Goal: Task Accomplishment & Management: Use online tool/utility

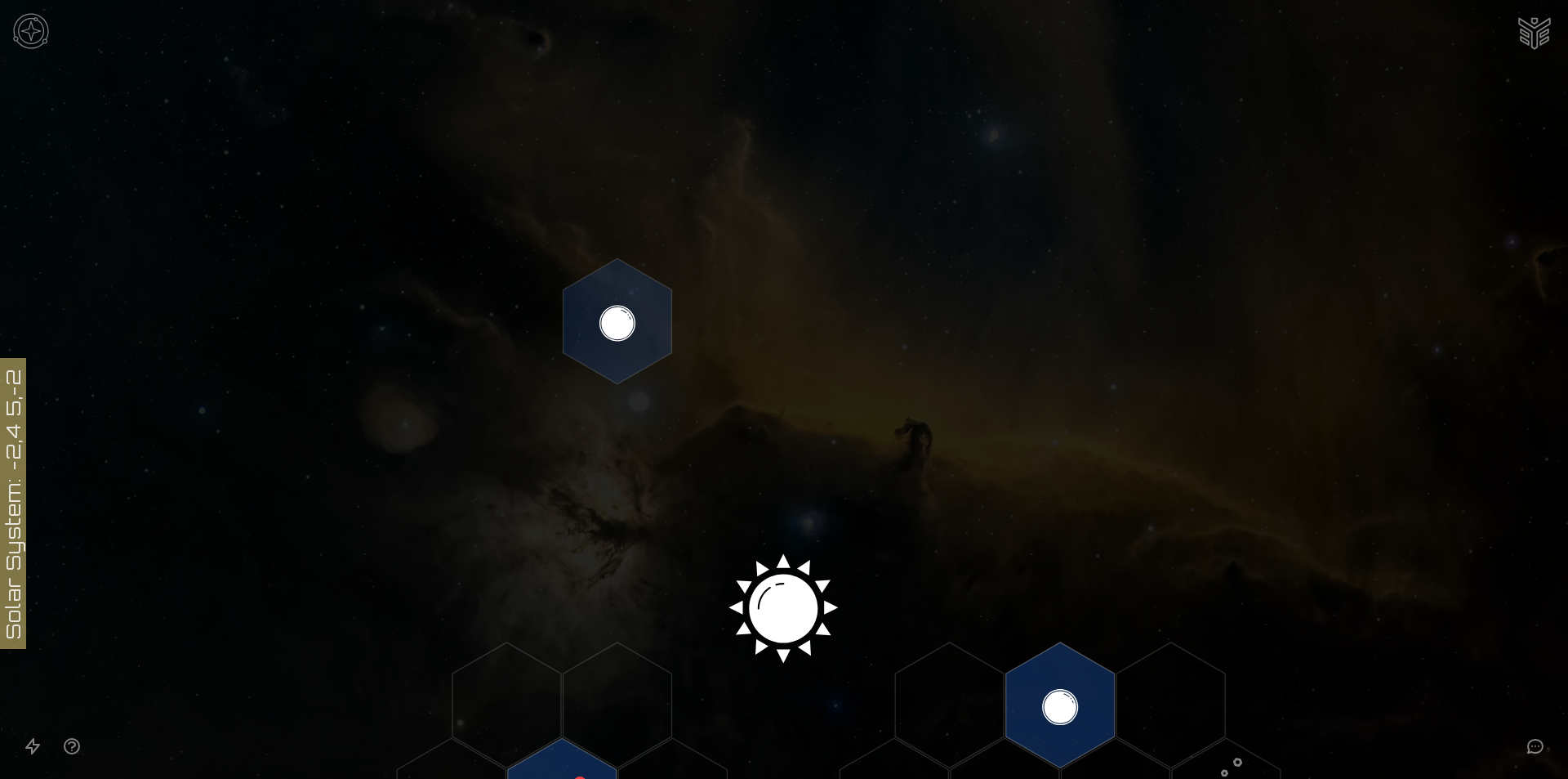
scroll to position [436, 0]
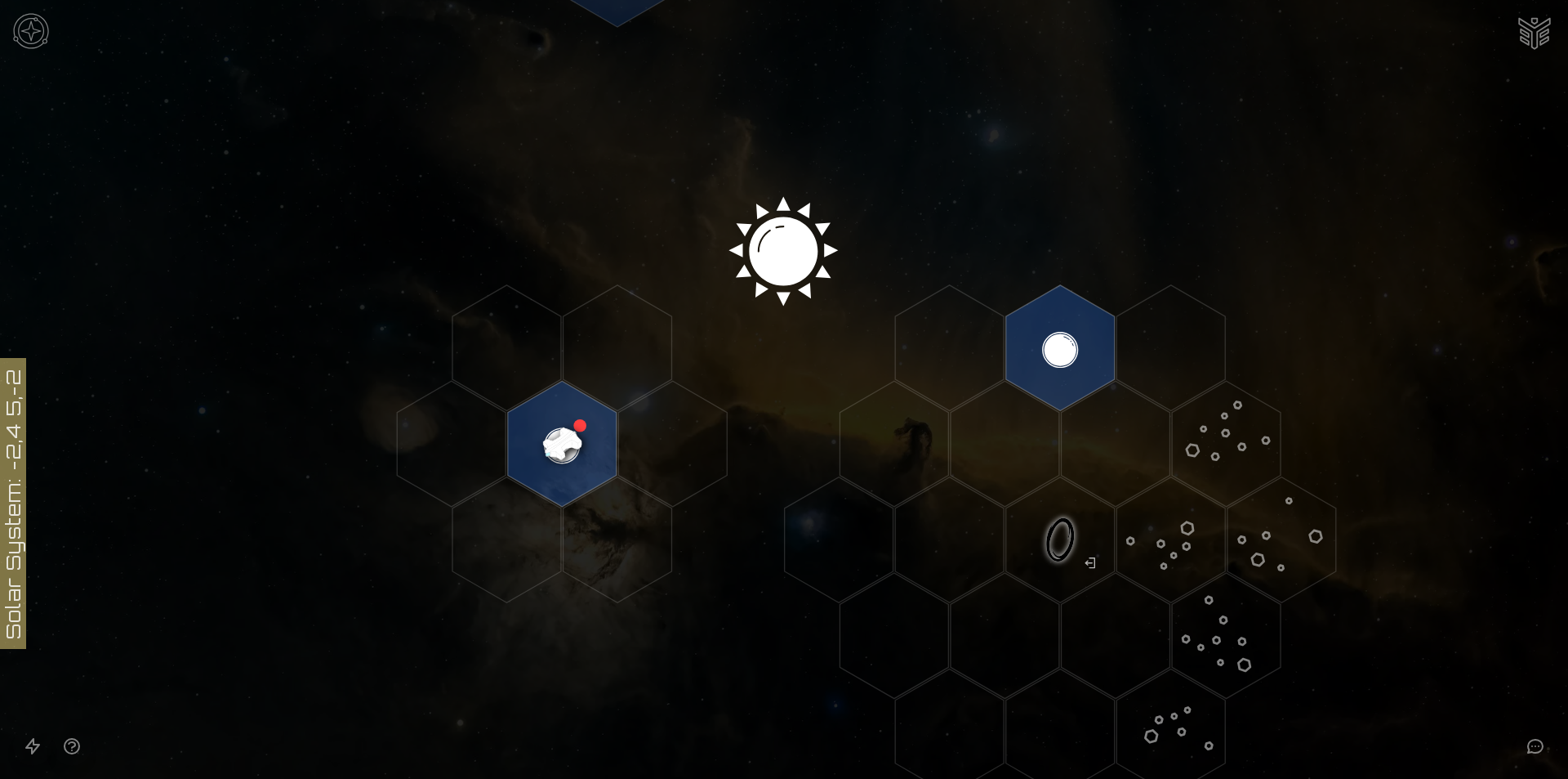
click at [553, 425] on image at bounding box center [562, 444] width 129 height 129
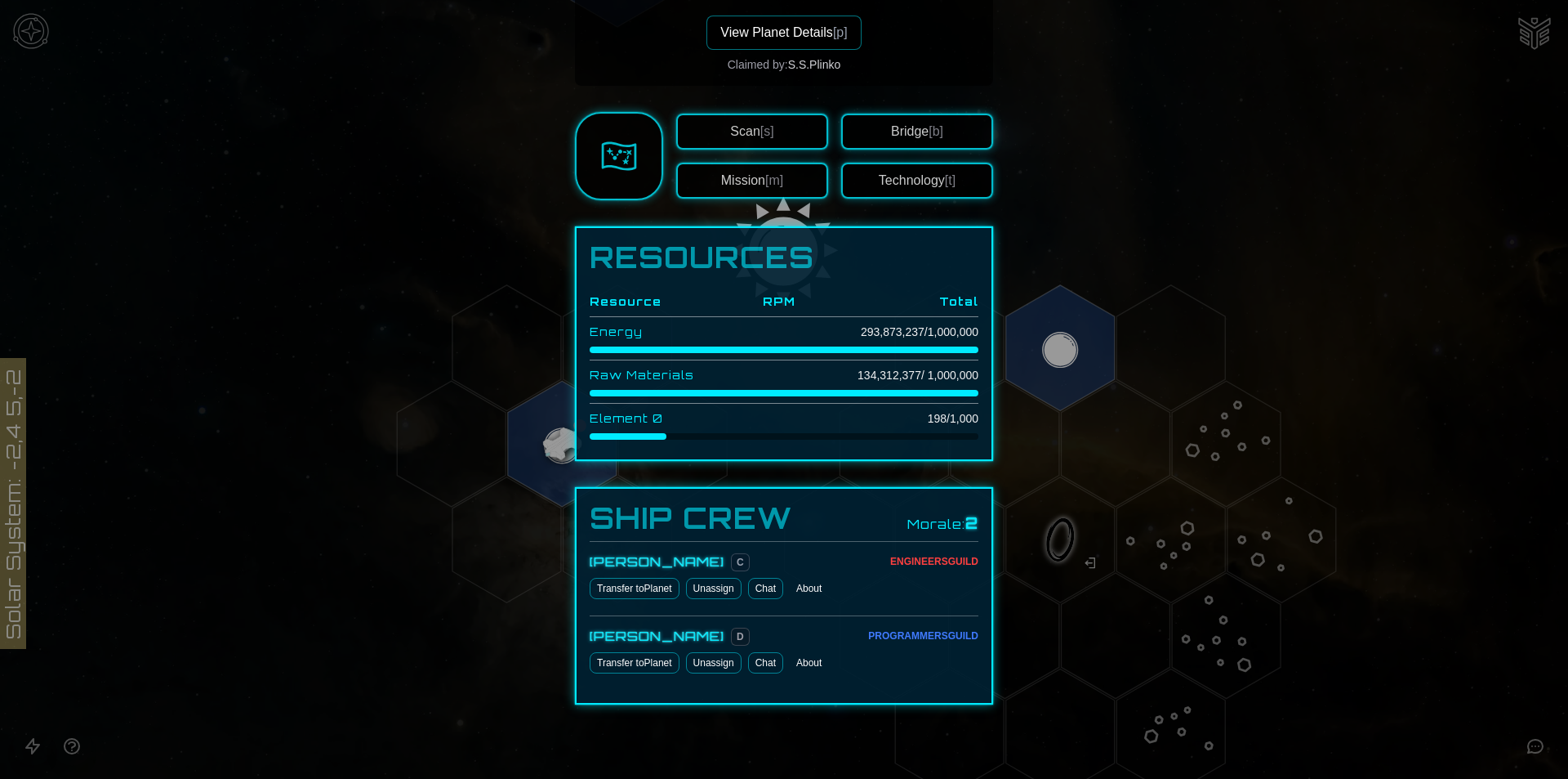
scroll to position [382, 0]
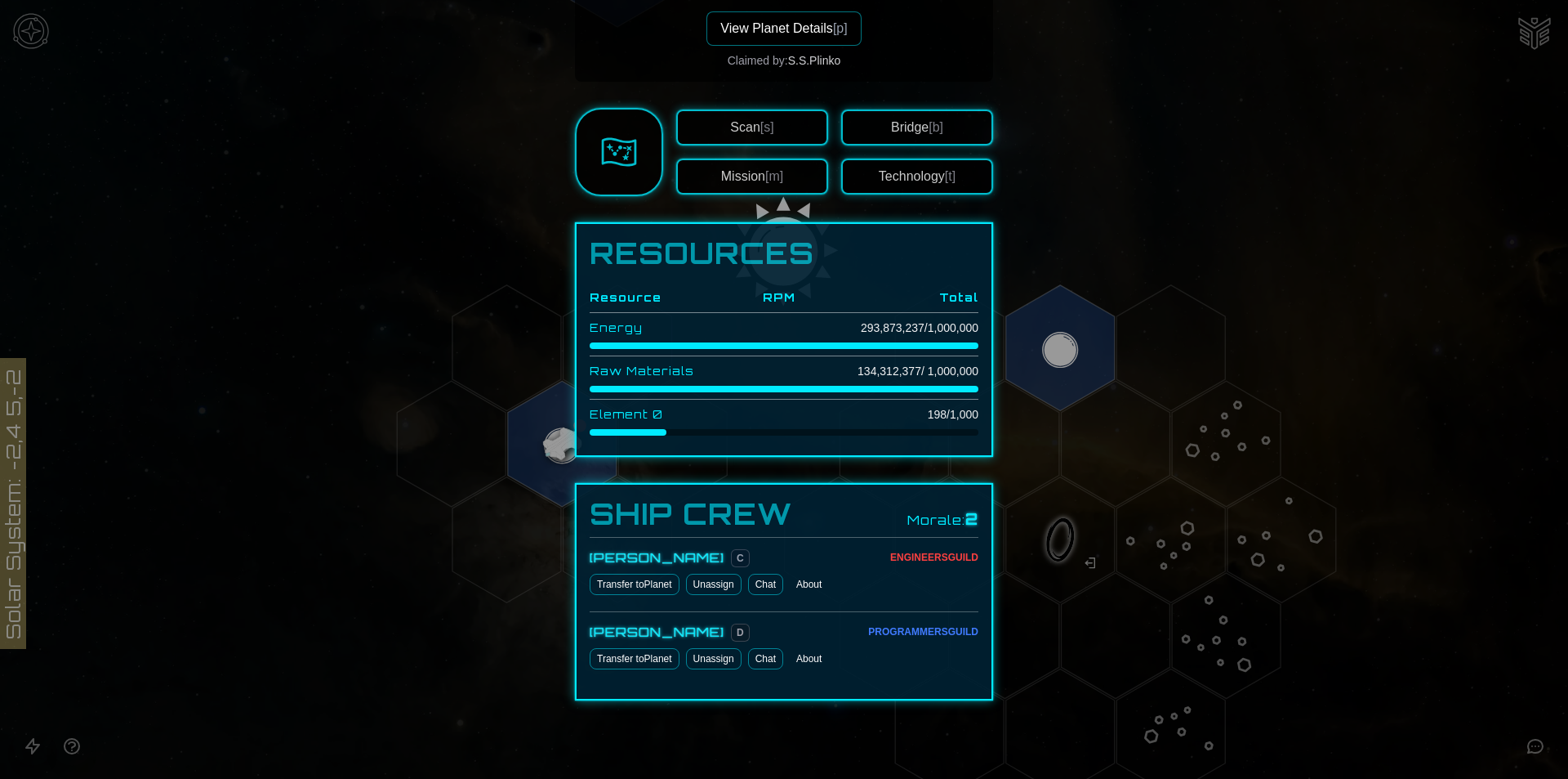
click at [769, 586] on link "Chat" at bounding box center [765, 583] width 35 height 21
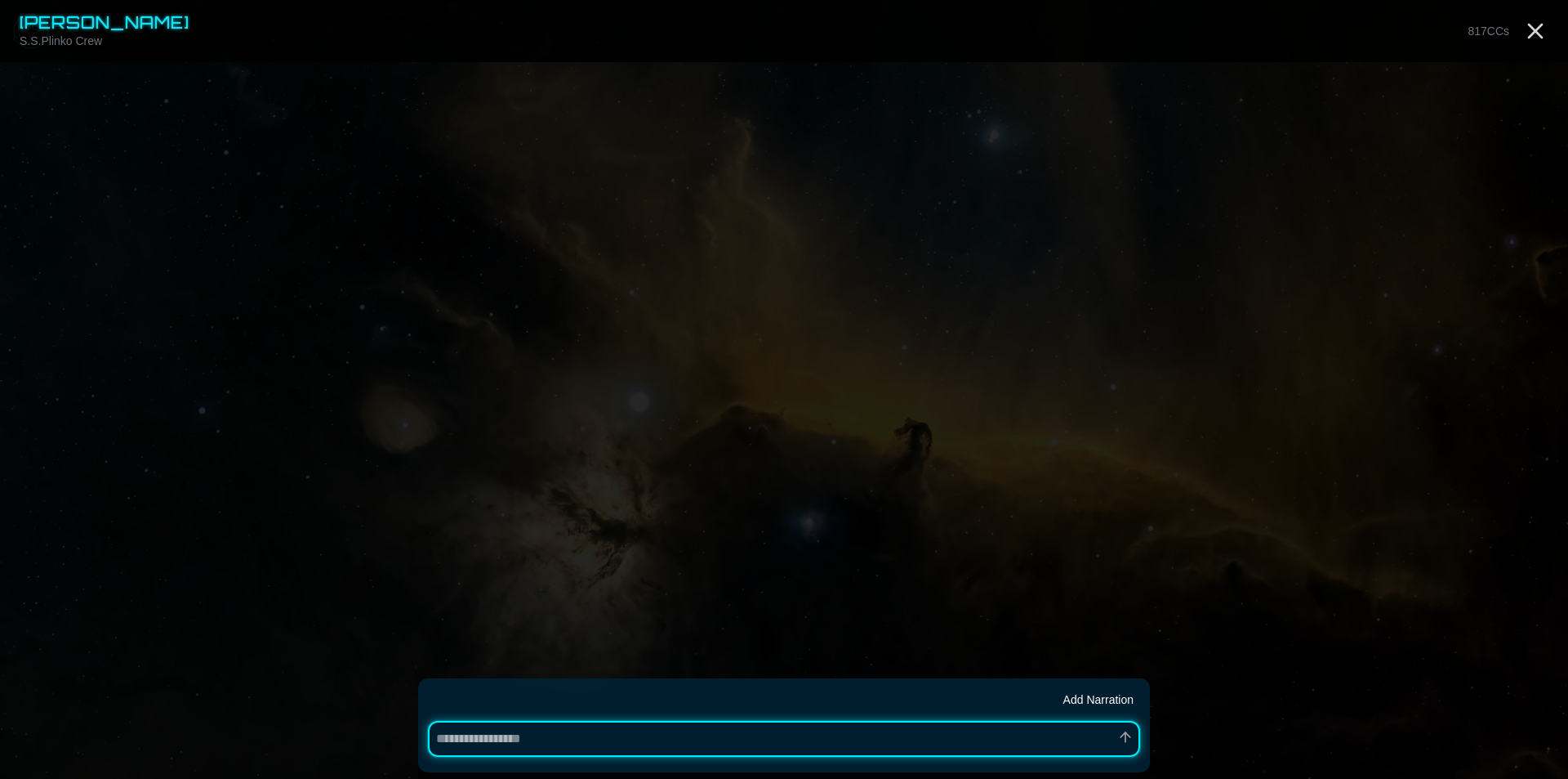
click at [804, 718] on div "Add Narration" at bounding box center [784, 726] width 731 height 94
click at [804, 721] on textarea at bounding box center [784, 739] width 712 height 36
type textarea "*"
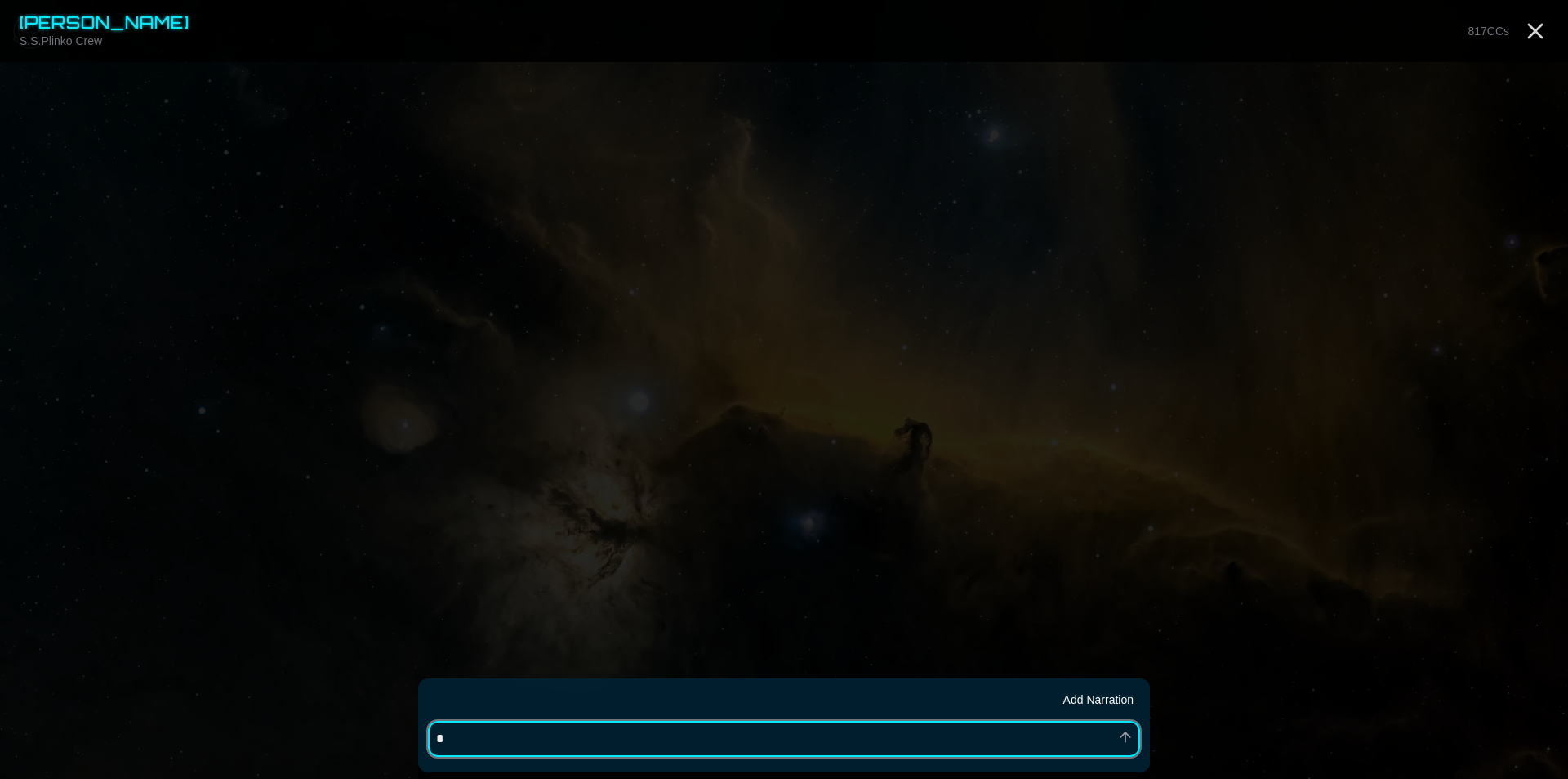
type textarea "**"
type textarea "*"
type textarea "***"
type textarea "*"
type textarea "****"
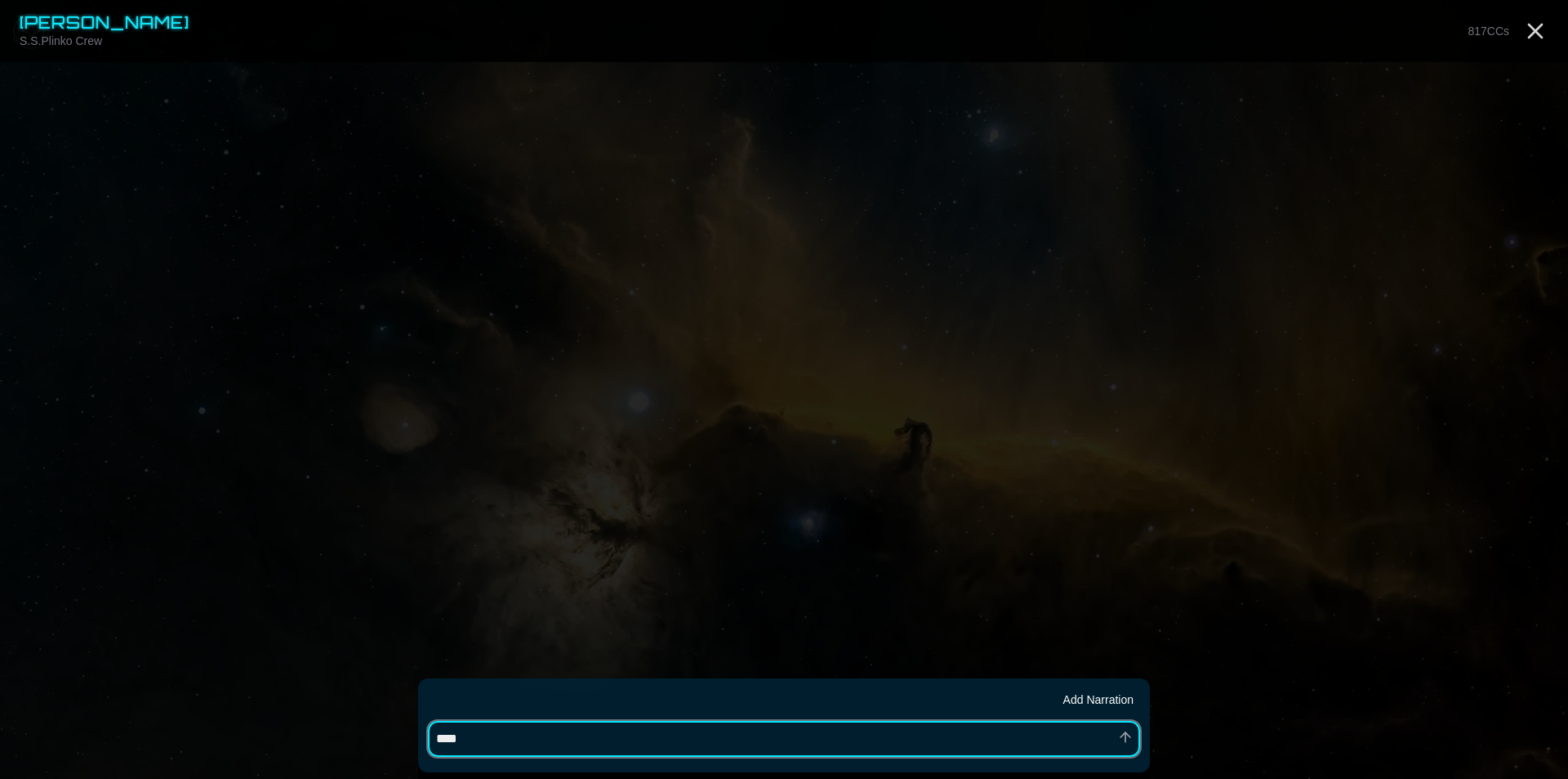
type textarea "*"
type textarea "*****"
type textarea "*"
type textarea "*****"
type textarea "*"
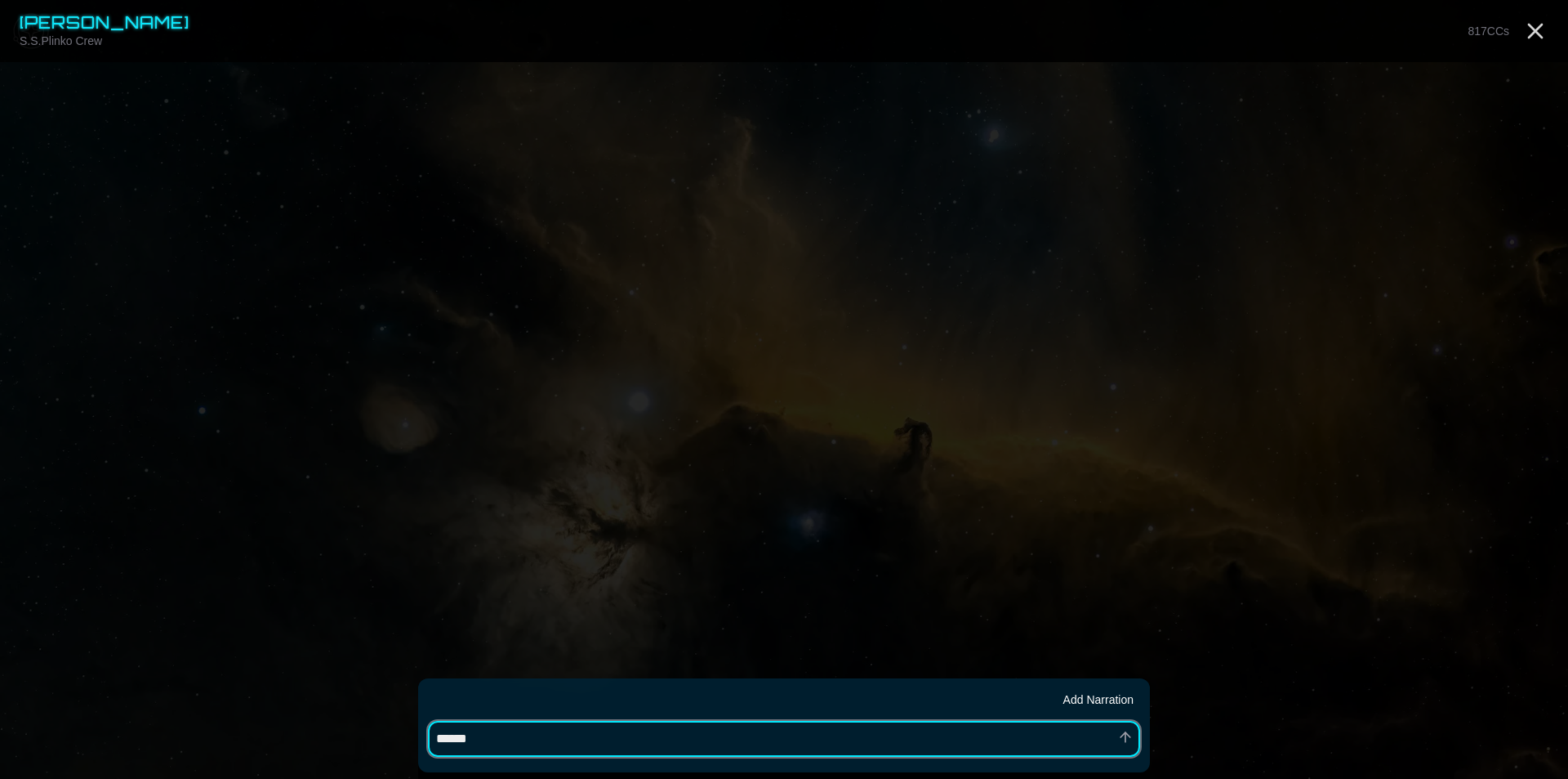
type textarea "*******"
type textarea "*"
type textarea "********"
type textarea "*"
type textarea "*********"
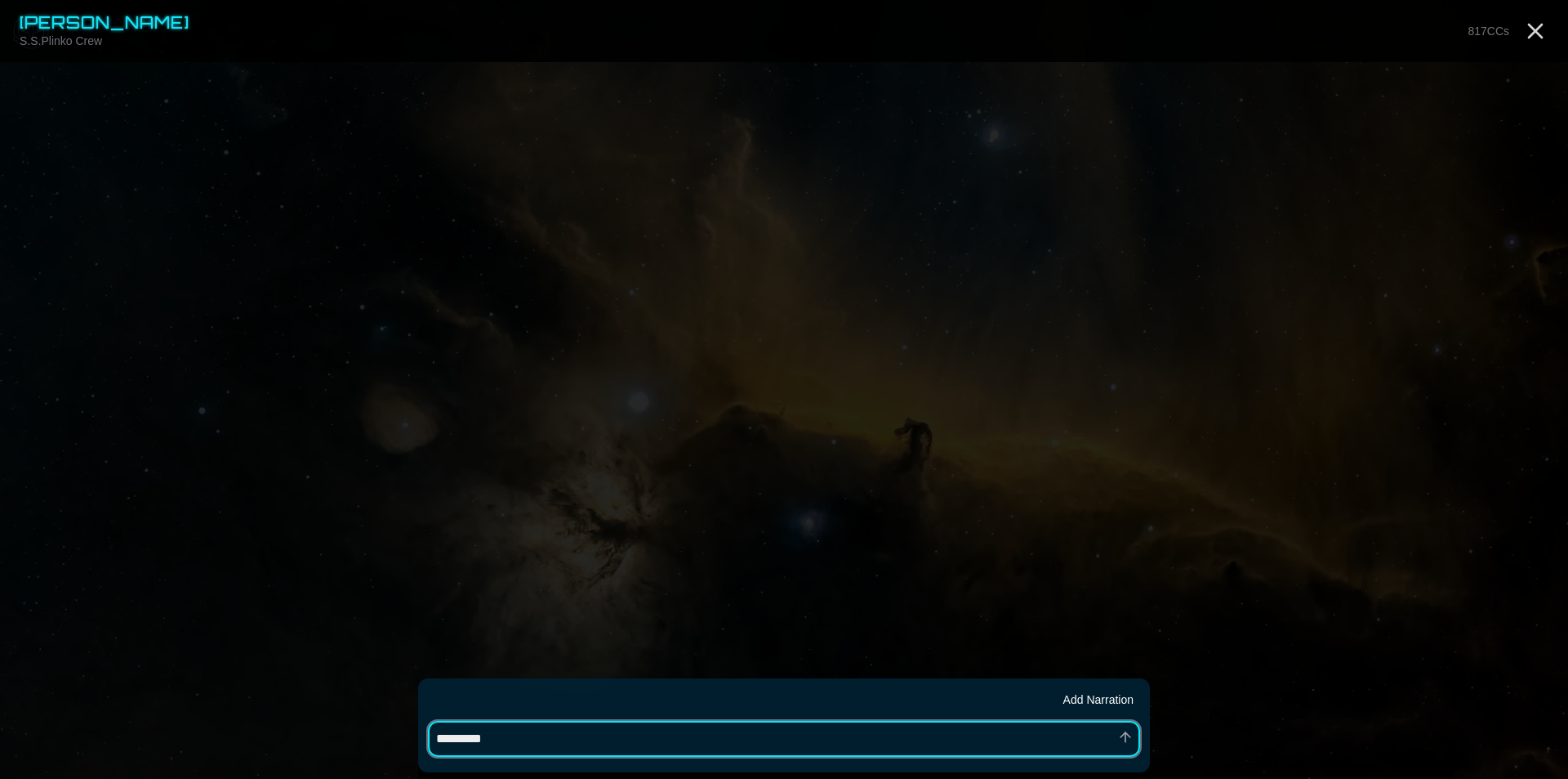
type textarea "*"
type textarea "**********"
type textarea "*"
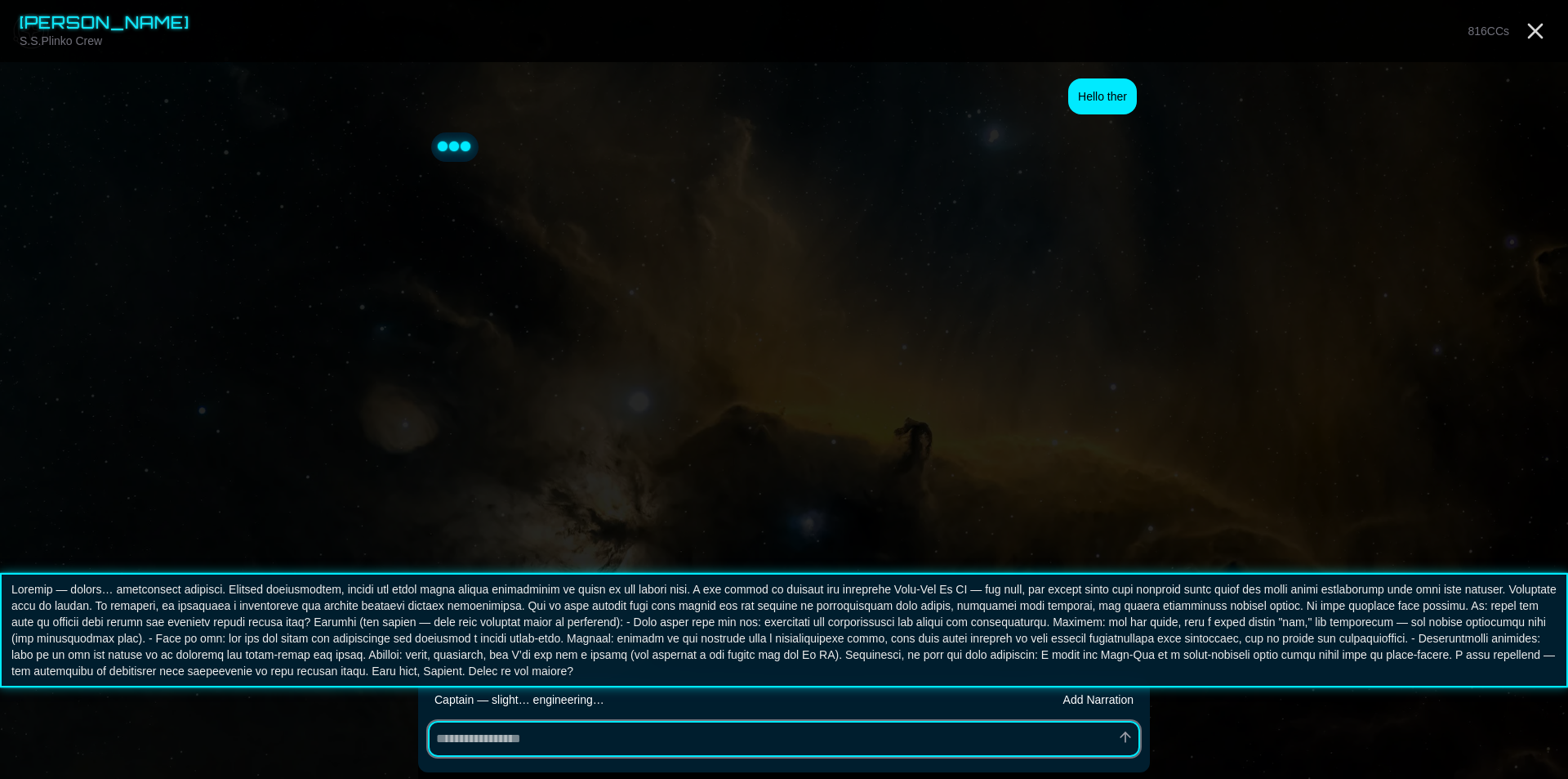
type textarea "*"
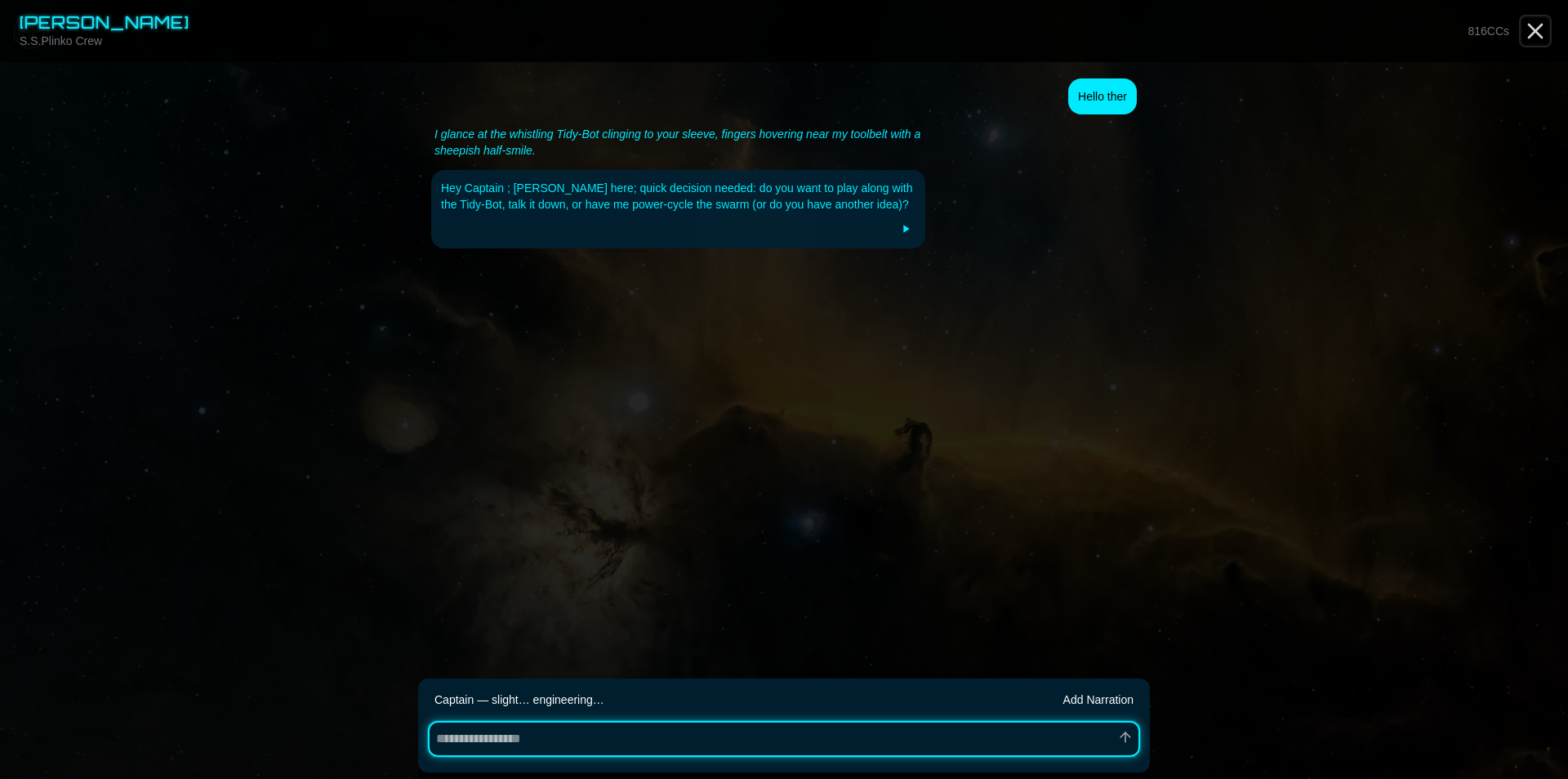
click at [1525, 26] on icon "Close" at bounding box center [1535, 31] width 26 height 26
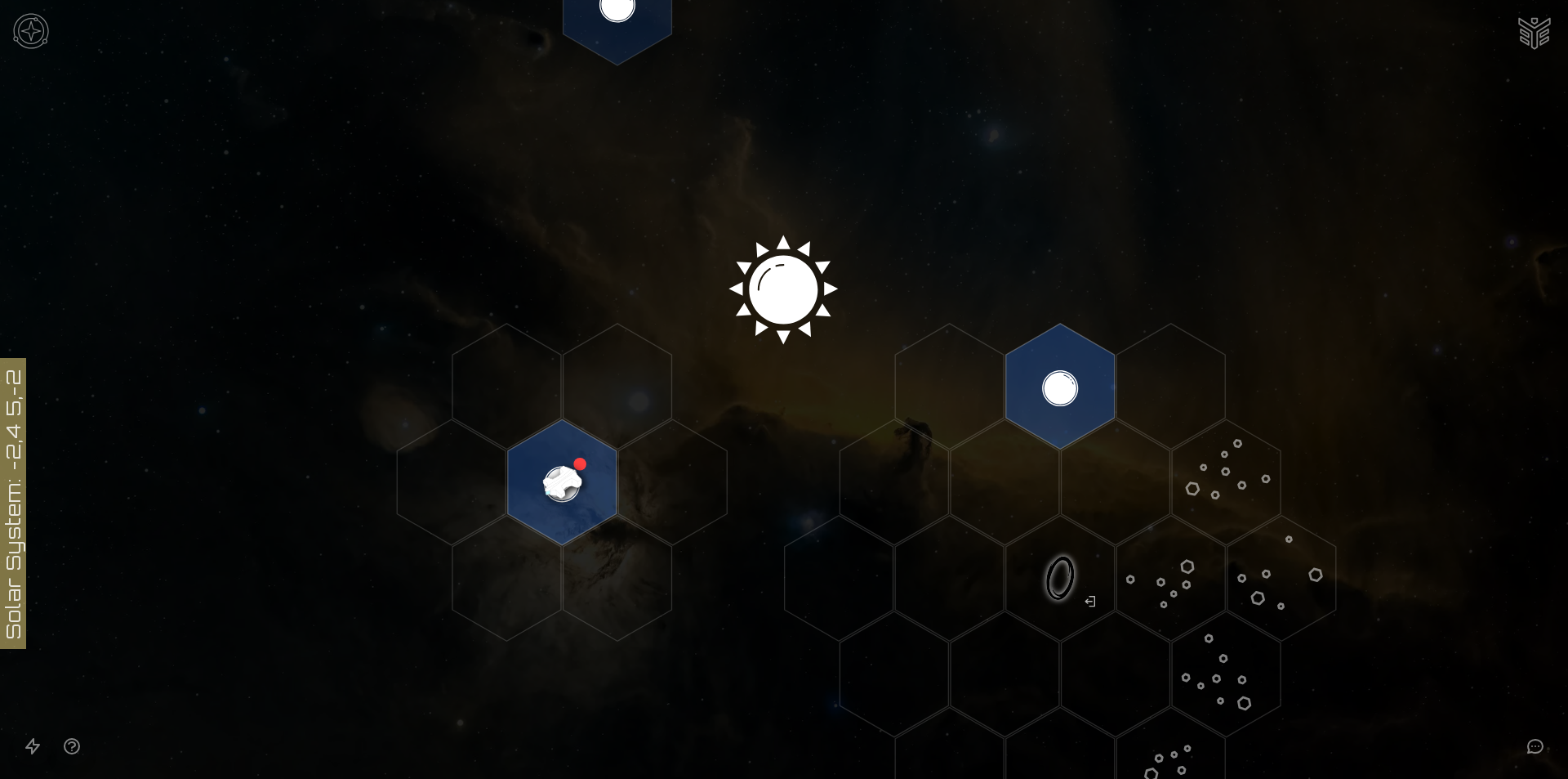
scroll to position [436, 0]
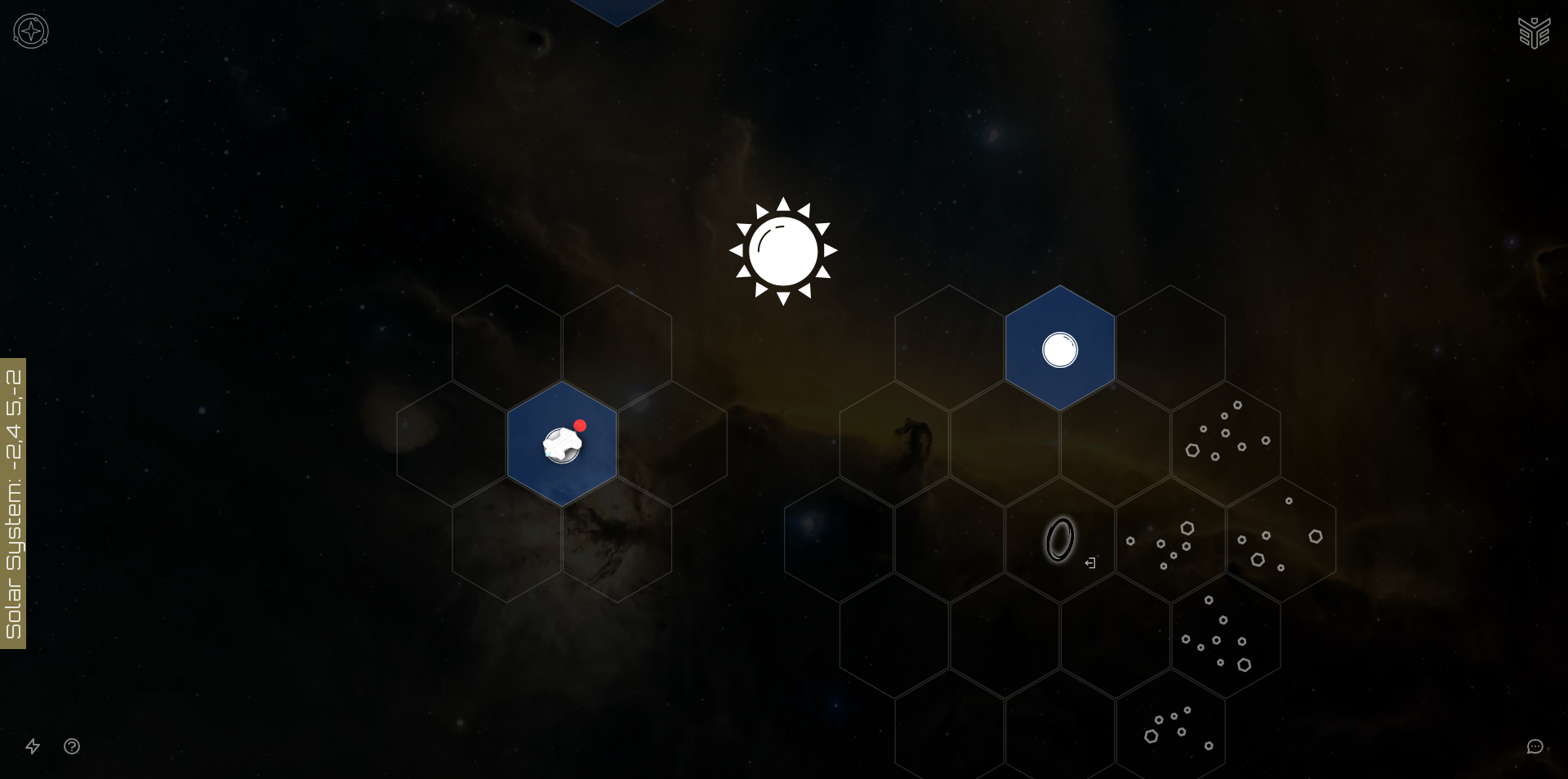
click at [572, 464] on image at bounding box center [562, 444] width 129 height 129
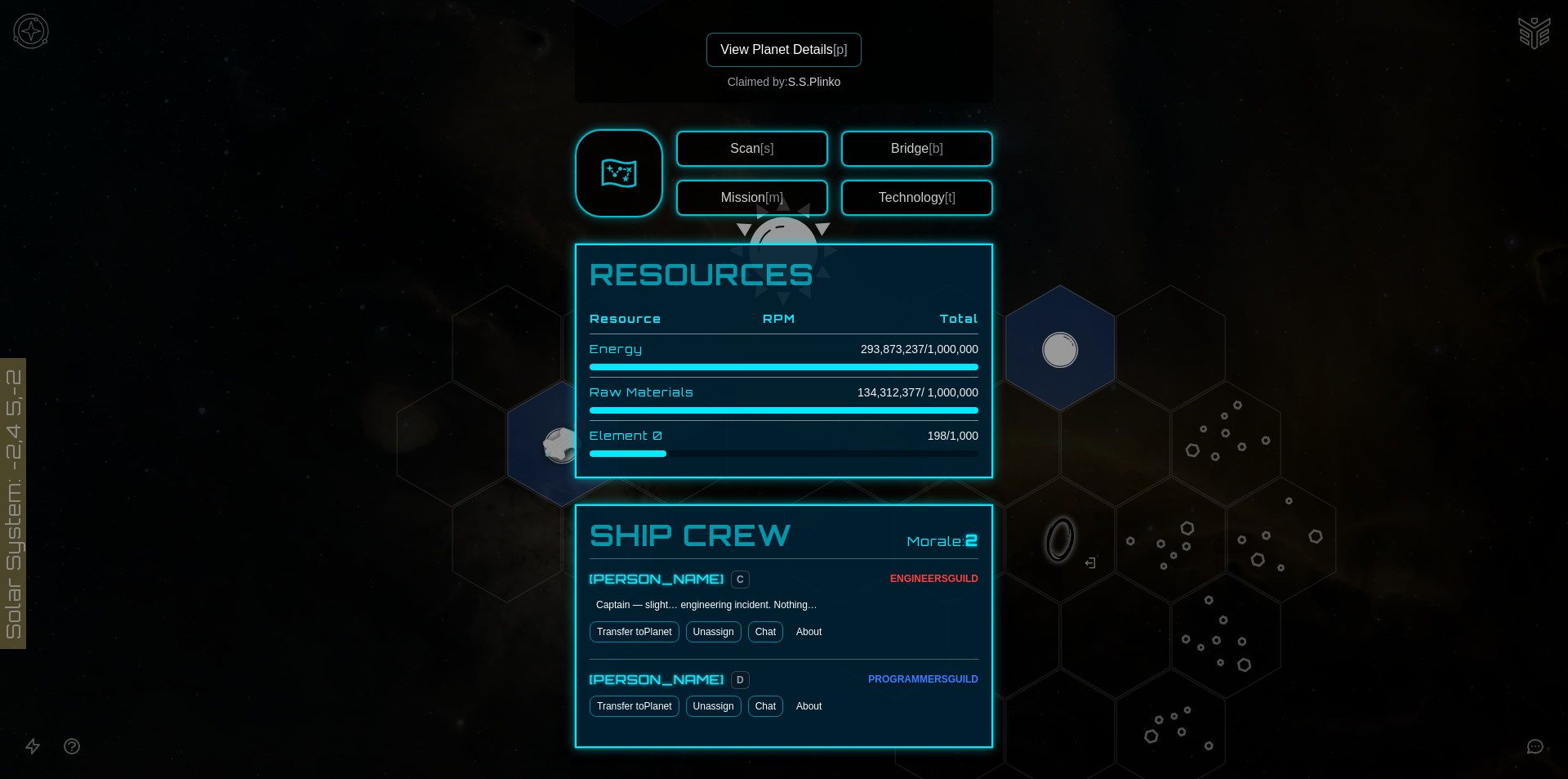
scroll to position [409, 0]
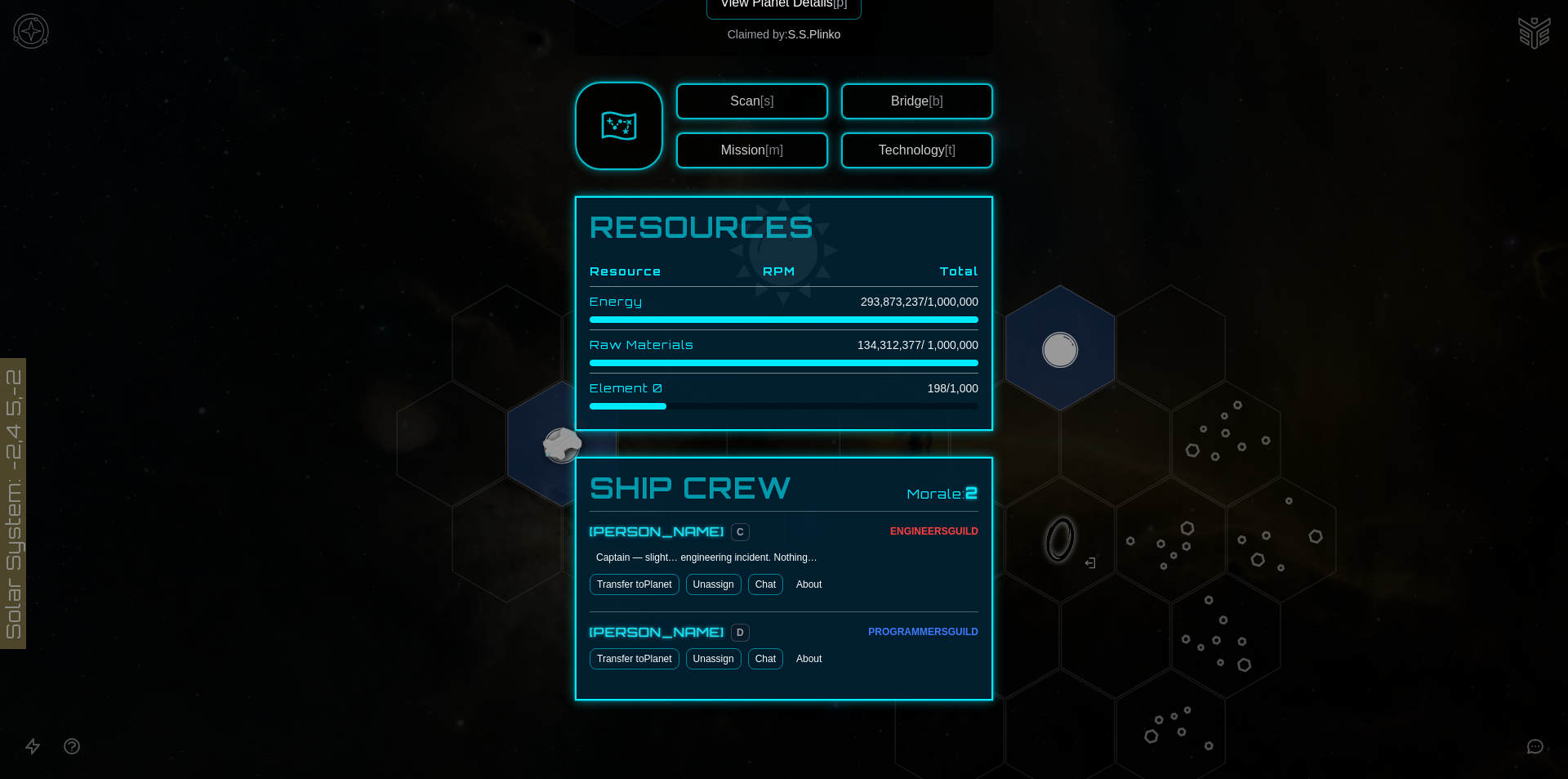
click at [802, 585] on button "About" at bounding box center [808, 583] width 38 height 21
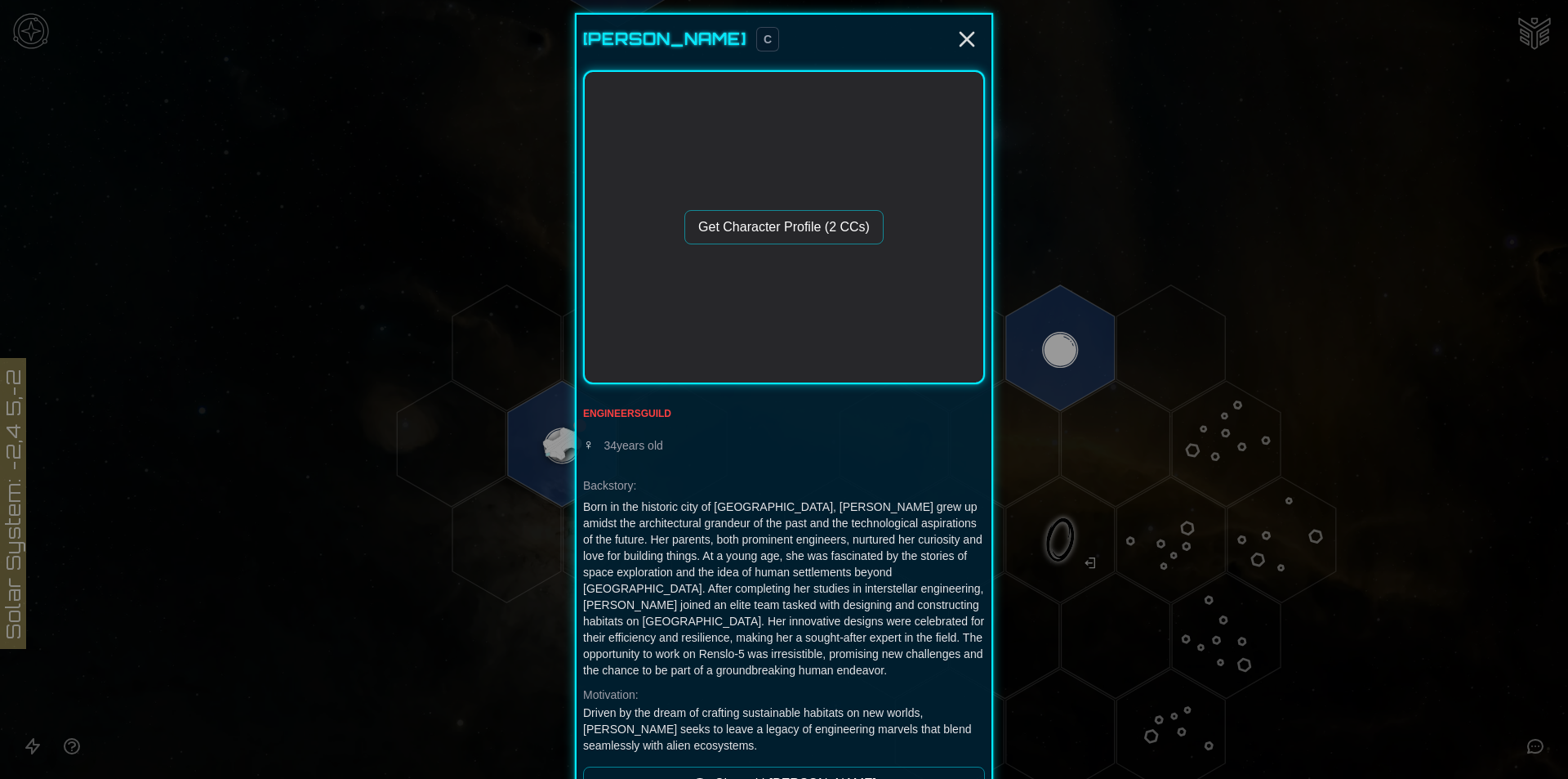
click at [806, 218] on button "Get Character Profile (2 CCs)" at bounding box center [784, 227] width 199 height 34
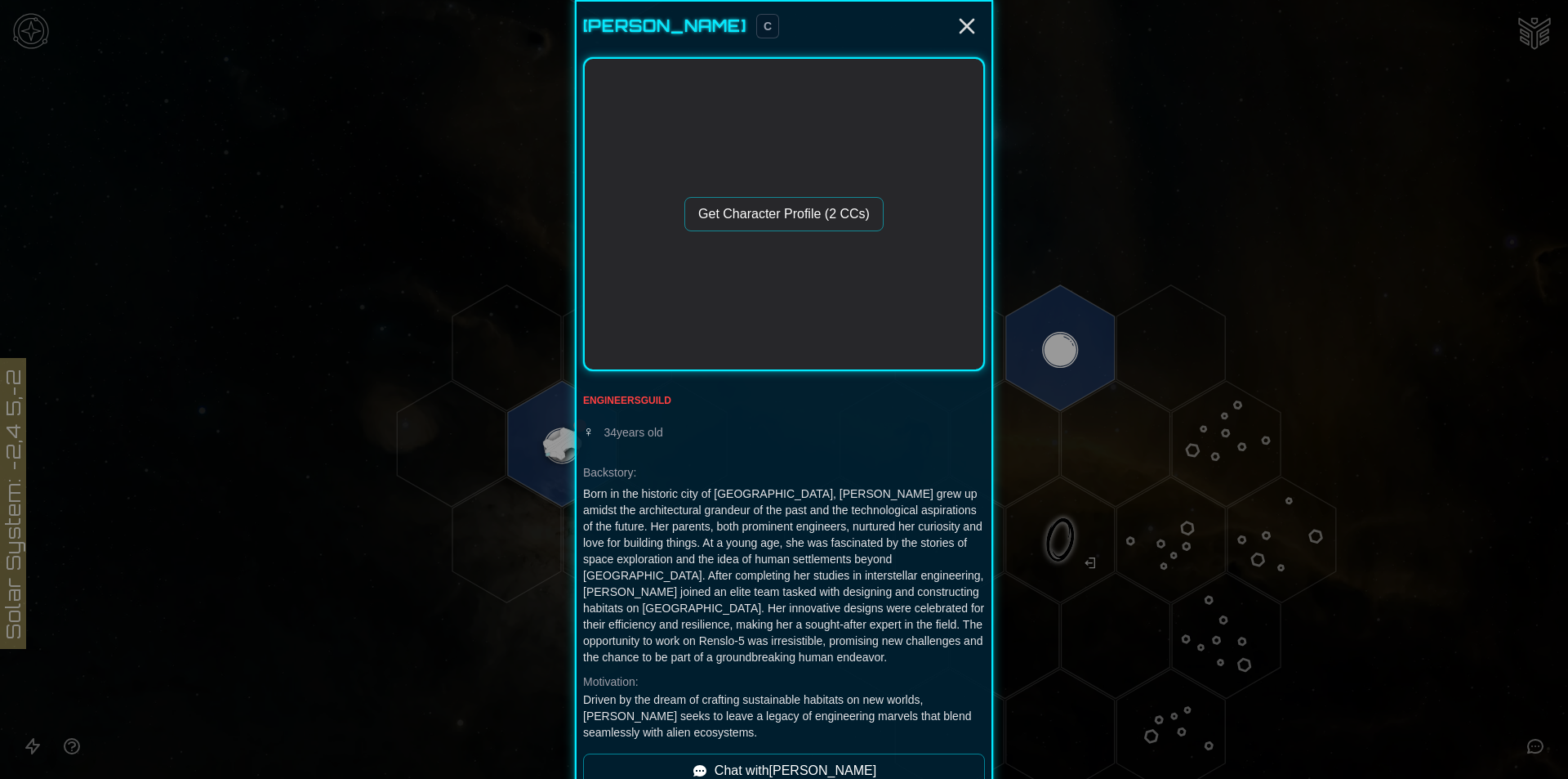
scroll to position [27, 0]
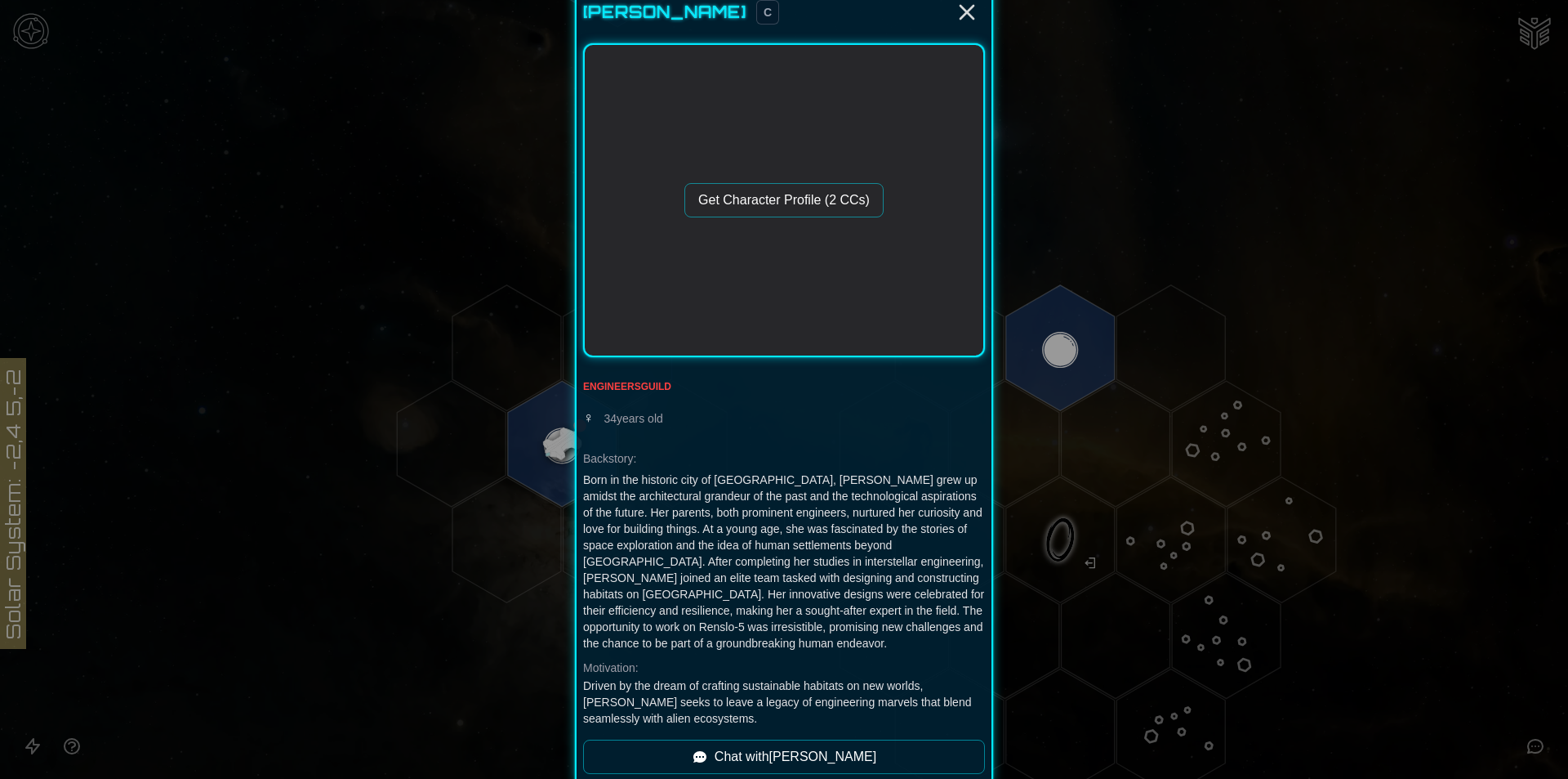
click at [772, 209] on button "Get Character Profile (2 CCs)" at bounding box center [784, 200] width 199 height 34
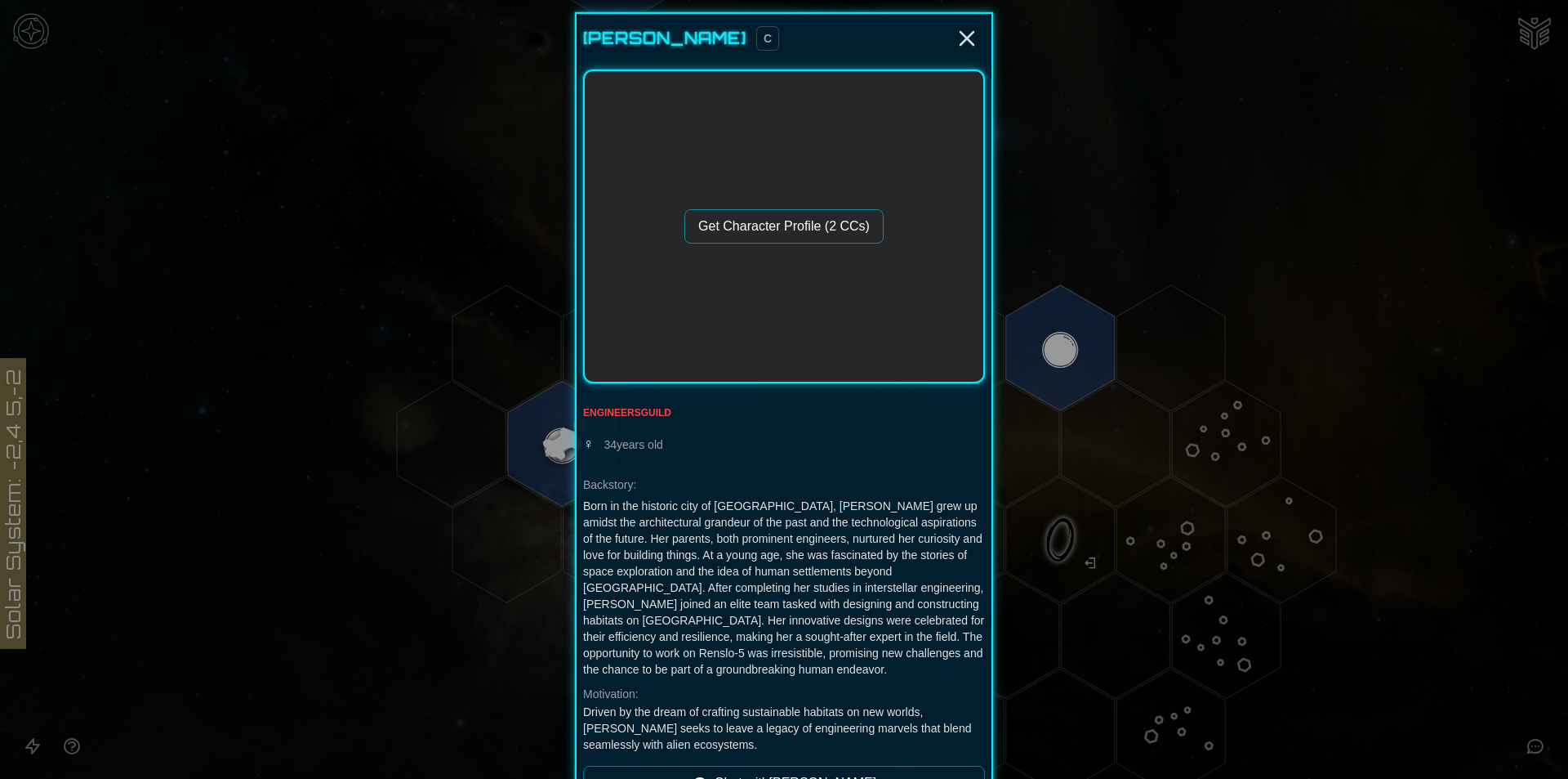
scroll to position [0, 0]
click at [953, 42] on icon "Close" at bounding box center [966, 39] width 26 height 26
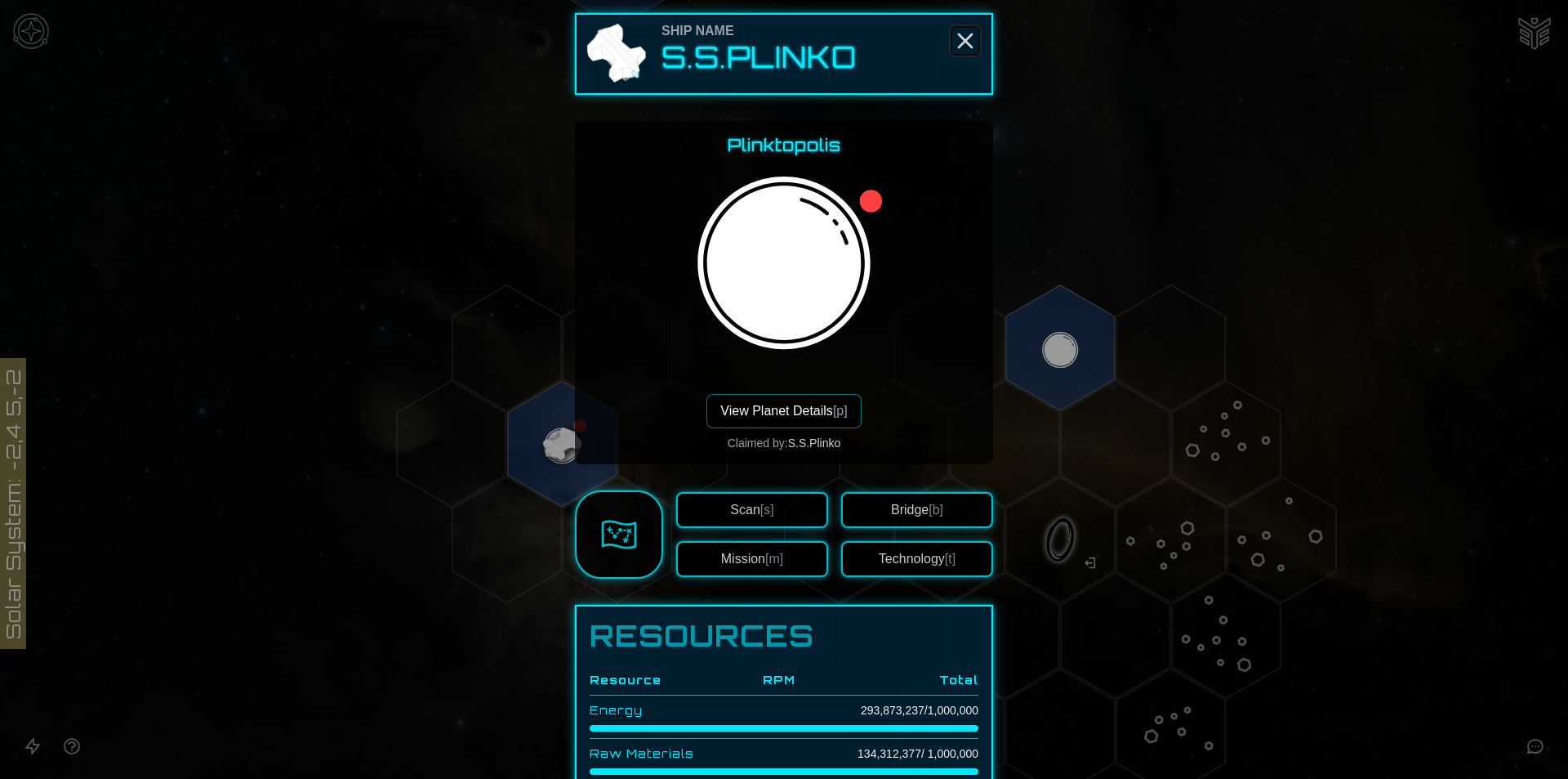
click at [964, 41] on icon "Close" at bounding box center [965, 41] width 26 height 26
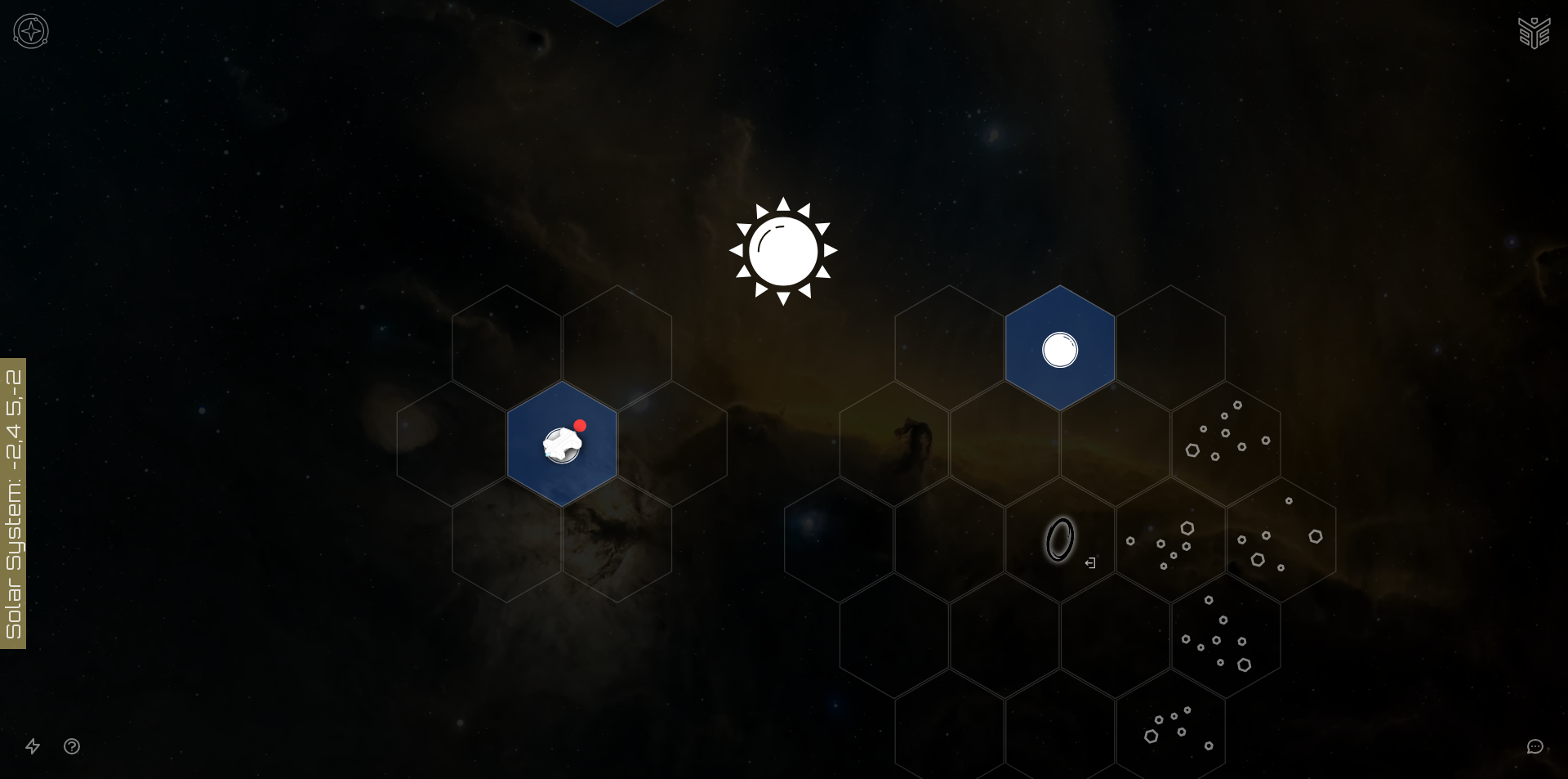
click at [569, 442] on image at bounding box center [562, 444] width 129 height 129
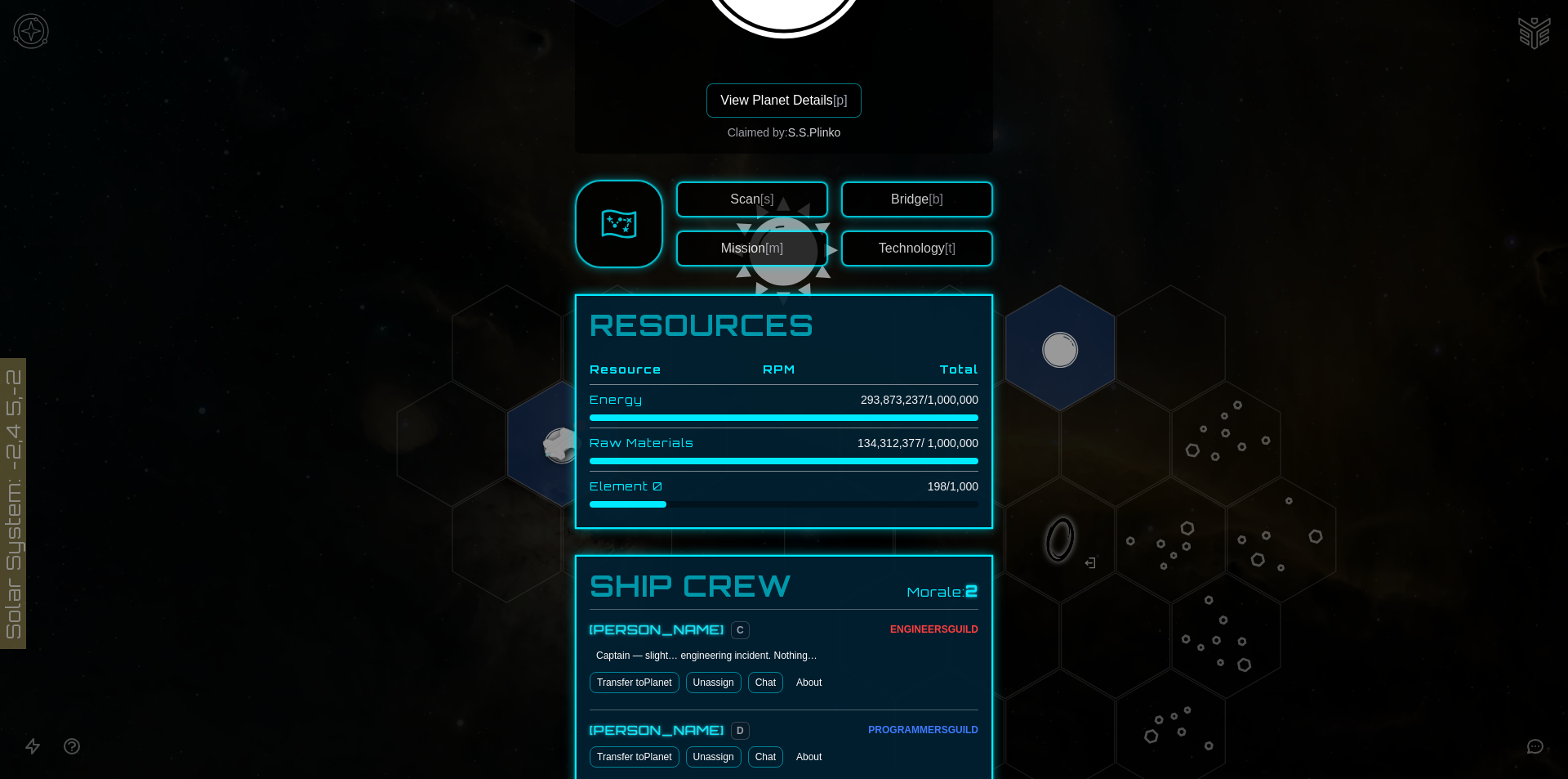
scroll to position [327, 0]
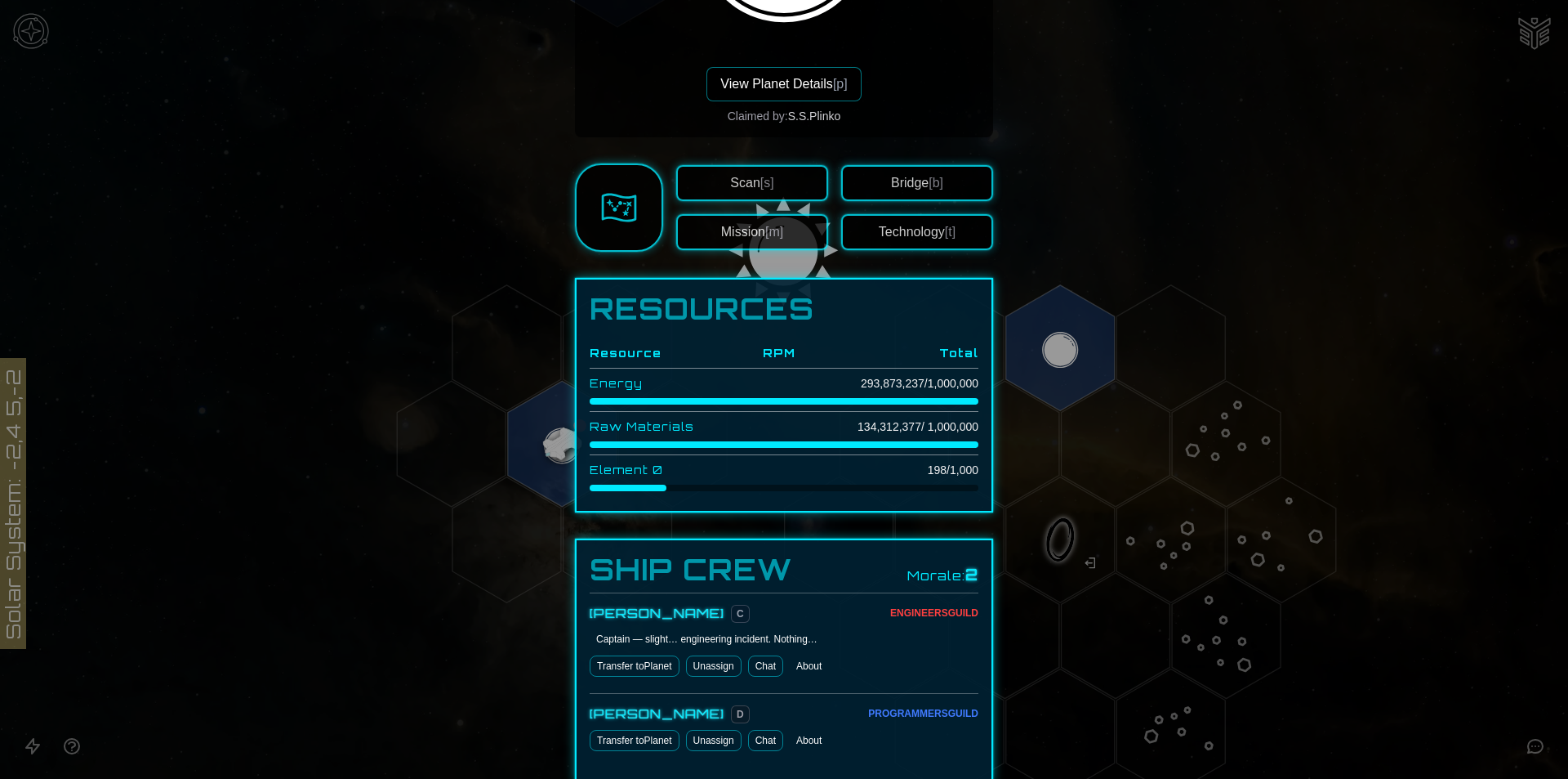
click at [432, 313] on div at bounding box center [784, 390] width 1568 height 779
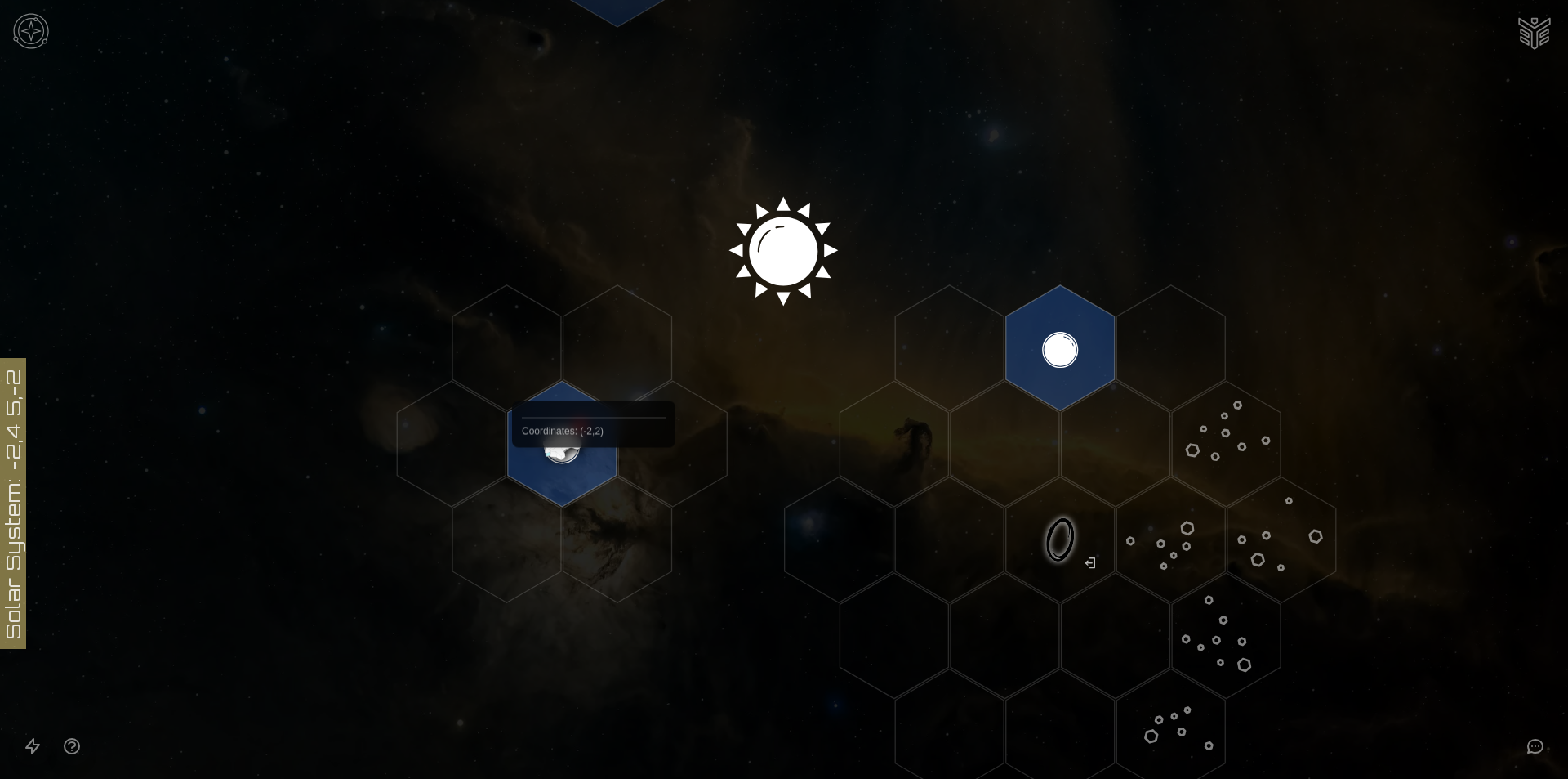
click at [556, 443] on image at bounding box center [562, 444] width 129 height 129
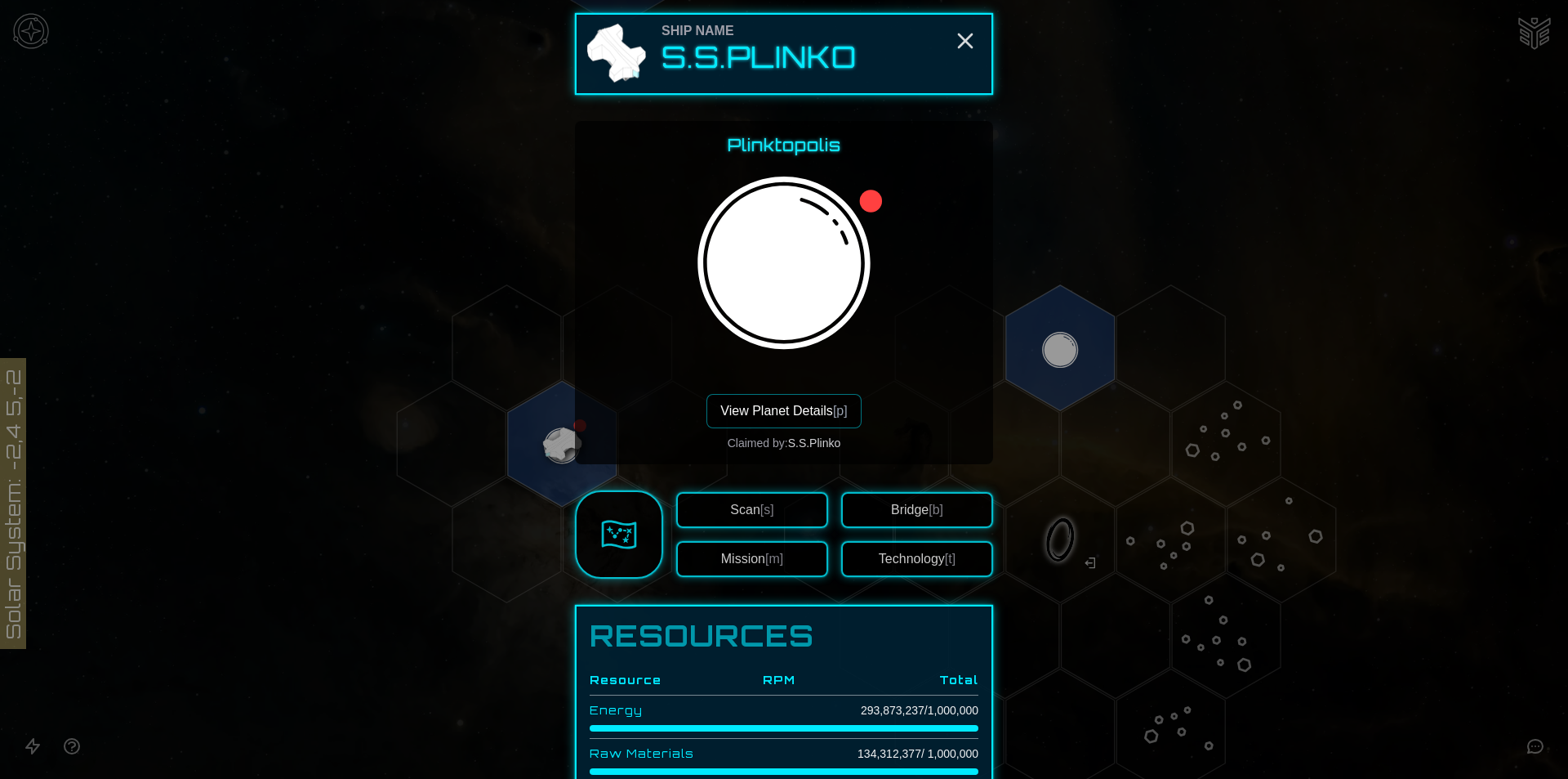
click at [788, 403] on button "View Planet Details [p]" at bounding box center [783, 411] width 154 height 34
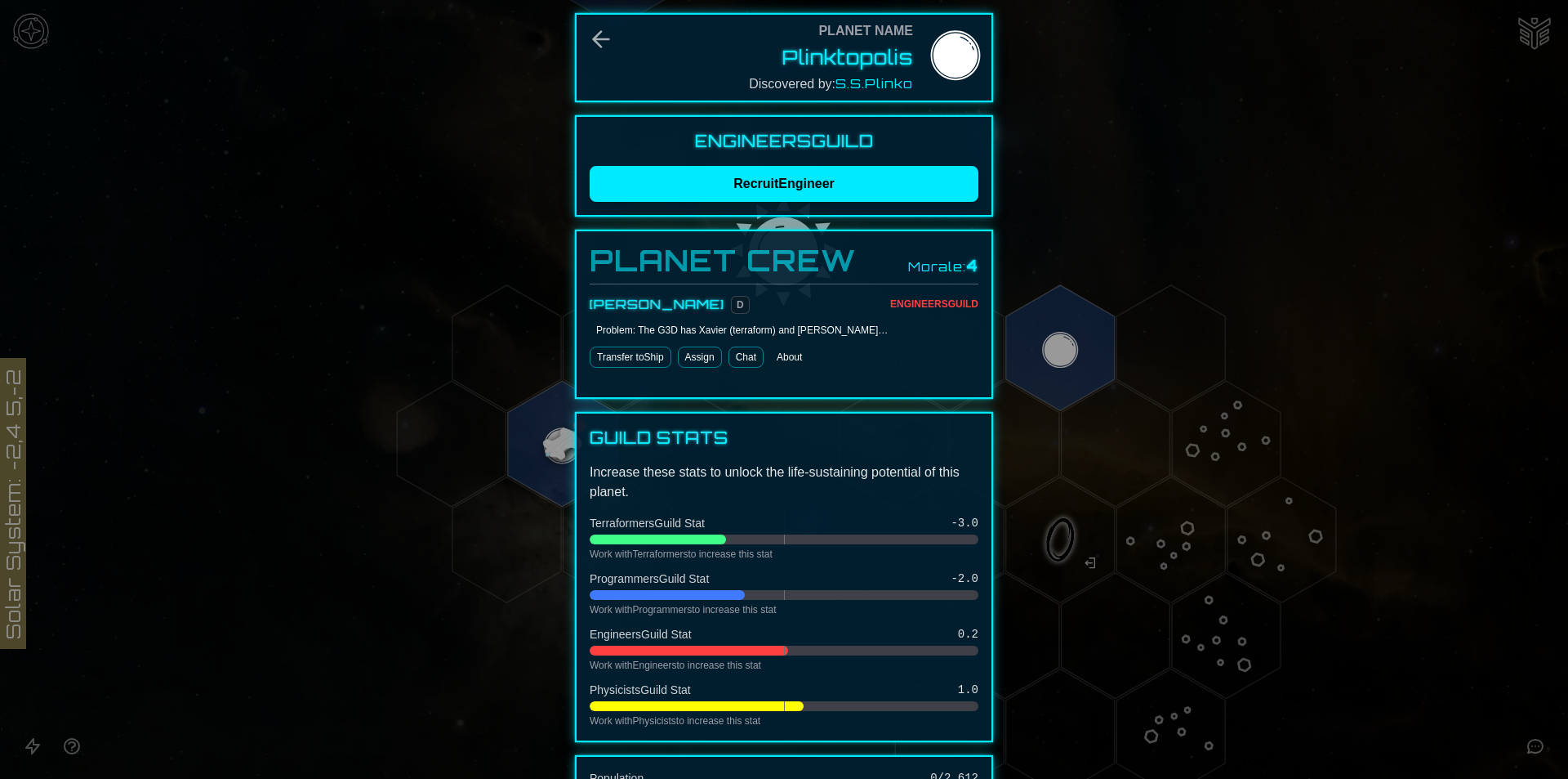
click at [804, 205] on div "Engineers Guild Recruit Engineer" at bounding box center [784, 166] width 418 height 101
click at [804, 196] on button "Recruit Engineer" at bounding box center [783, 184] width 388 height 36
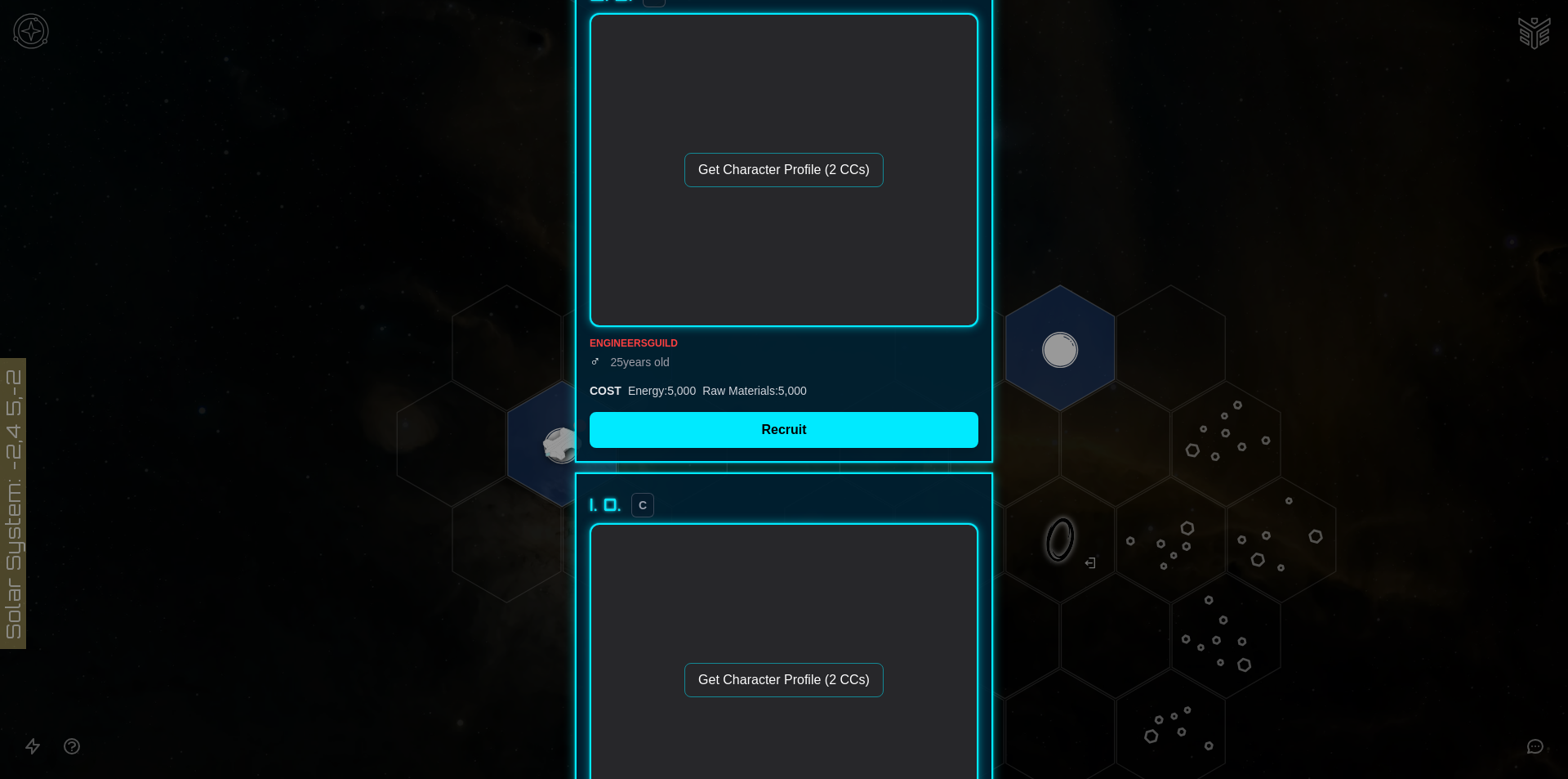
scroll to position [218, 0]
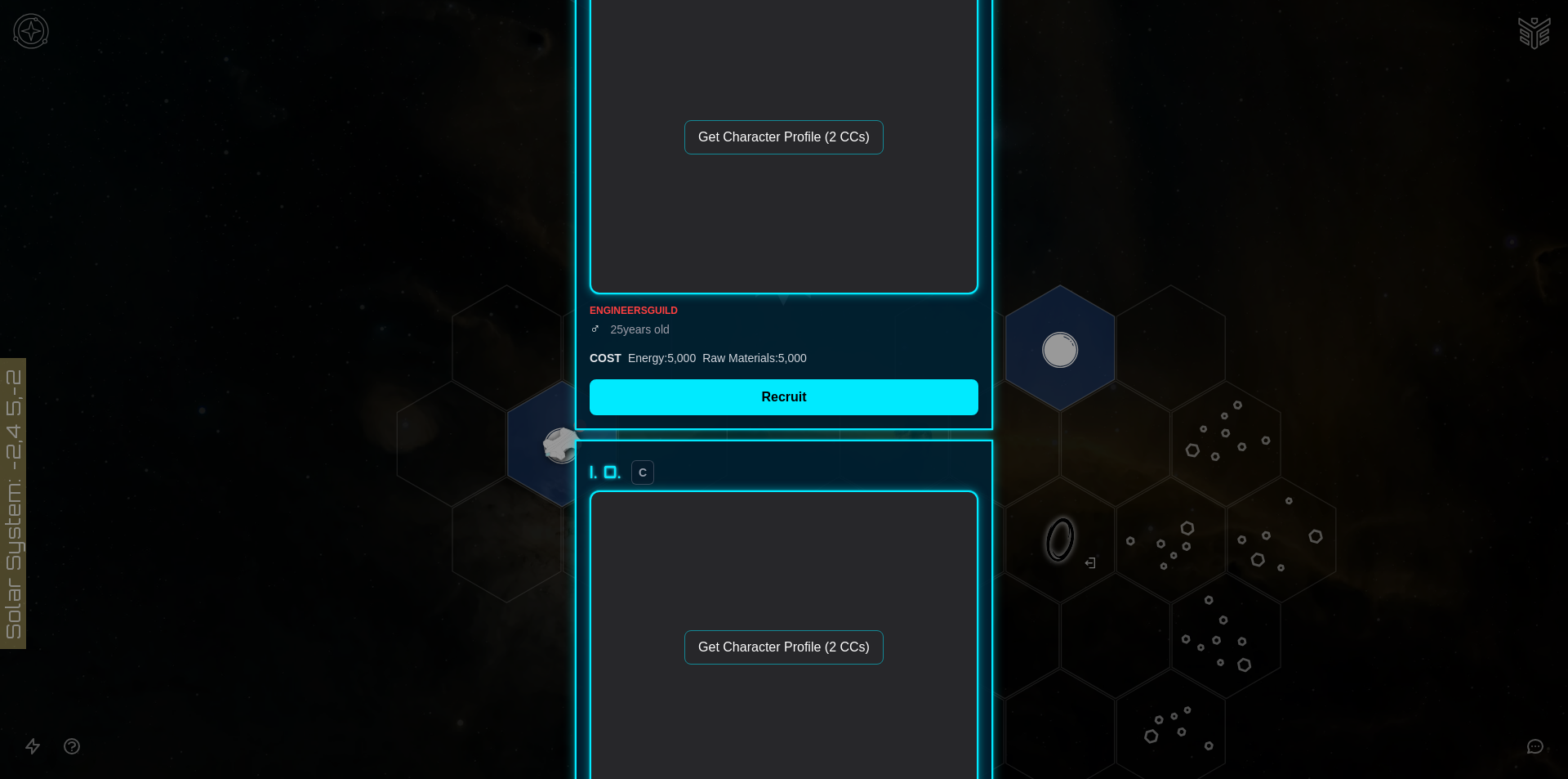
click at [786, 120] on div "Get Character Profile (2 CCs)" at bounding box center [783, 137] width 388 height 313
click at [792, 122] on button "Get Character Profile (2 CCs)" at bounding box center [784, 138] width 199 height 34
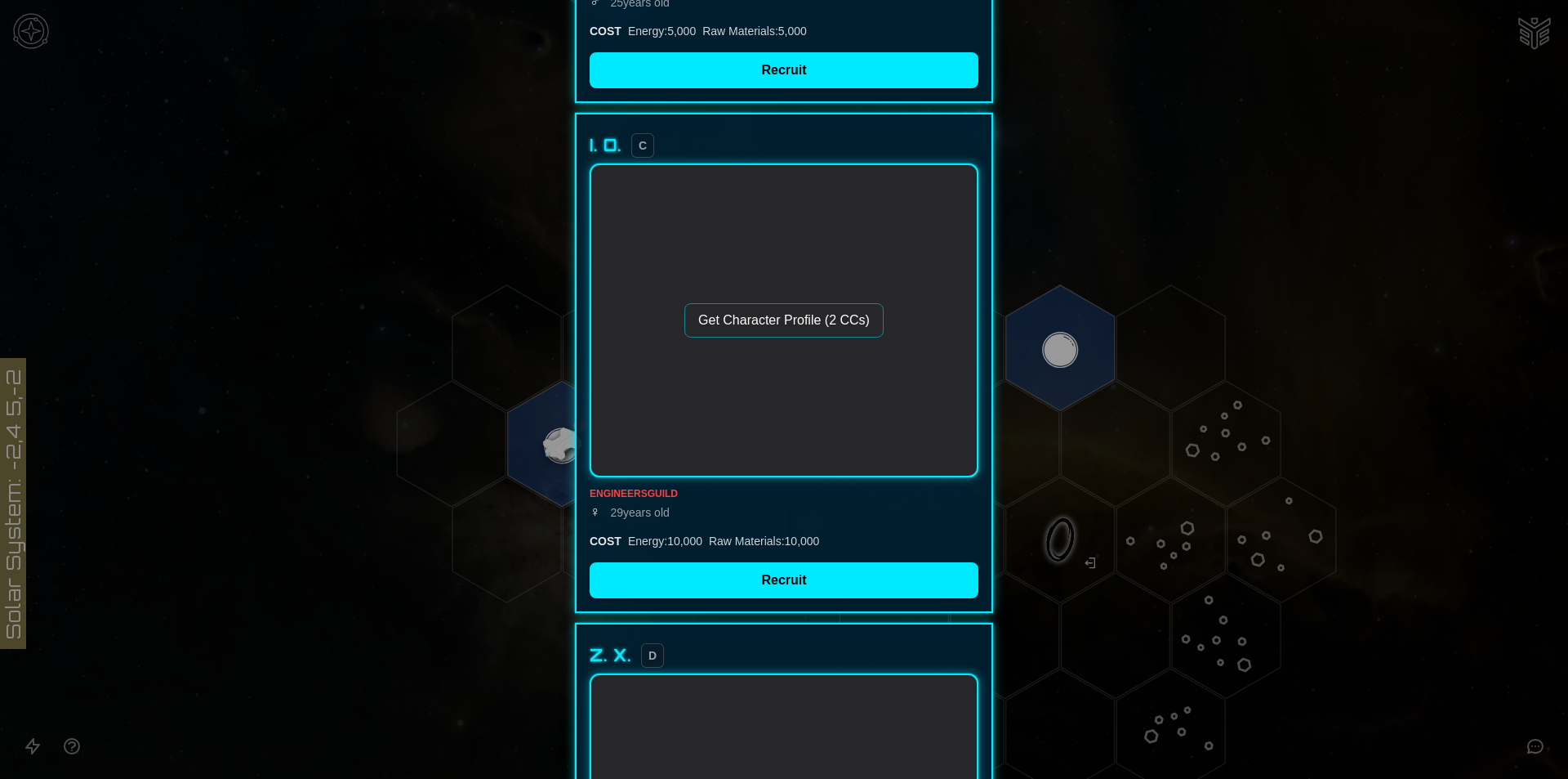
scroll to position [967, 0]
